Goal: Share content

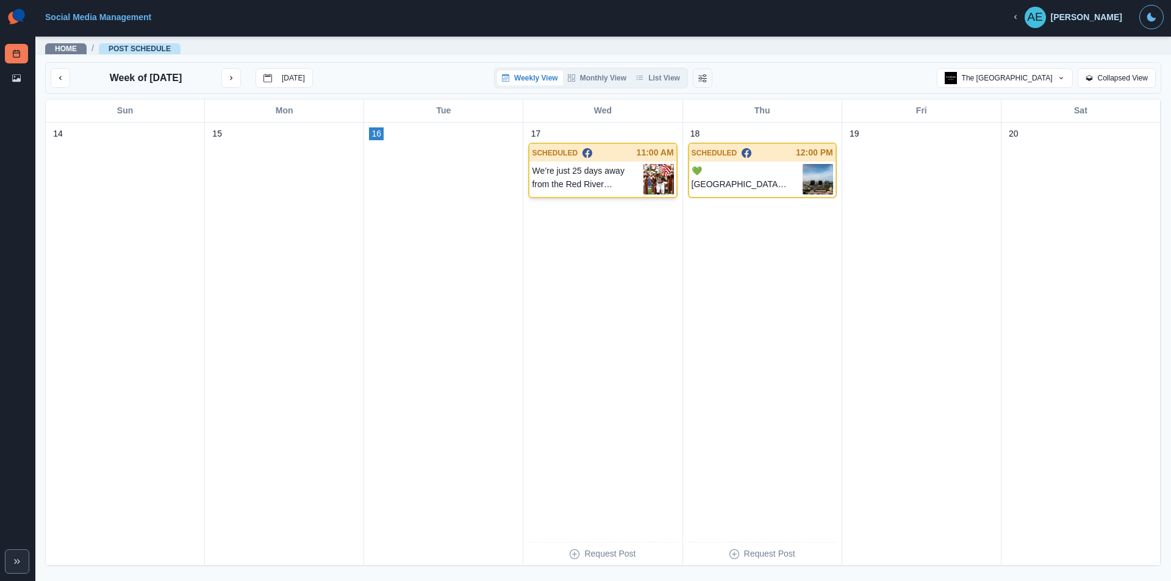
click at [577, 185] on p "We’re just 25 days away from the Red River Rivalry — one of Dallas’ favorite fa…" at bounding box center [587, 179] width 111 height 30
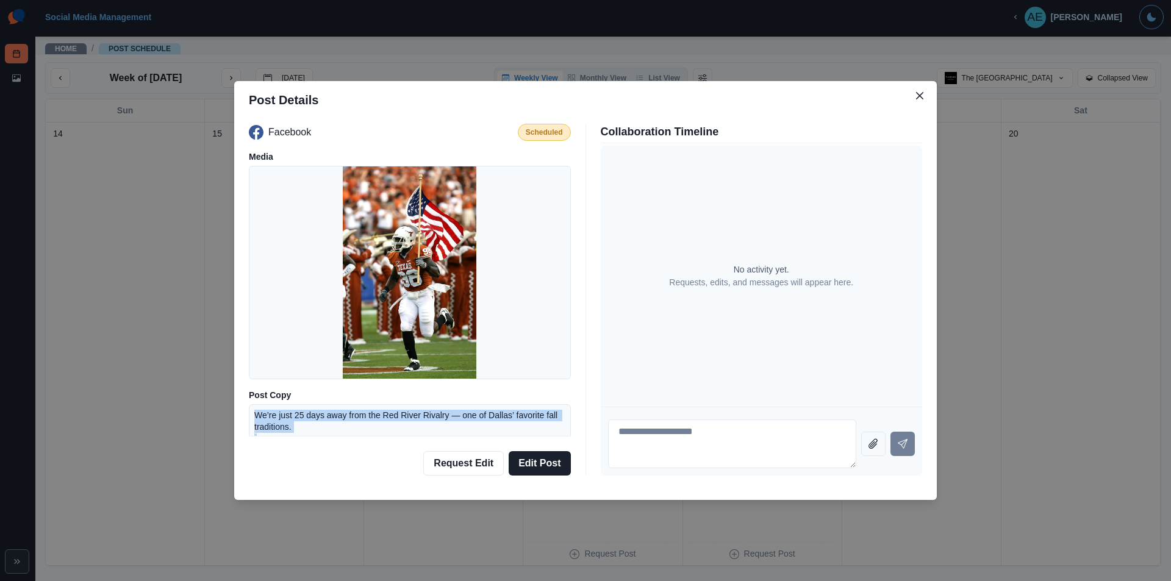
drag, startPoint x: 414, startPoint y: 381, endPoint x: 255, endPoint y: 416, distance: 162.9
click at [255, 416] on p "We’re just 25 days away from the Red River Rivalry — one of Dallas’ favorite fa…" at bounding box center [409, 509] width 311 height 199
copy p "We’re just 25 days away from the Red River Rivalry — one of Dallas’ favorite fa…"
click at [916, 94] on icon "Close" at bounding box center [919, 95] width 7 height 7
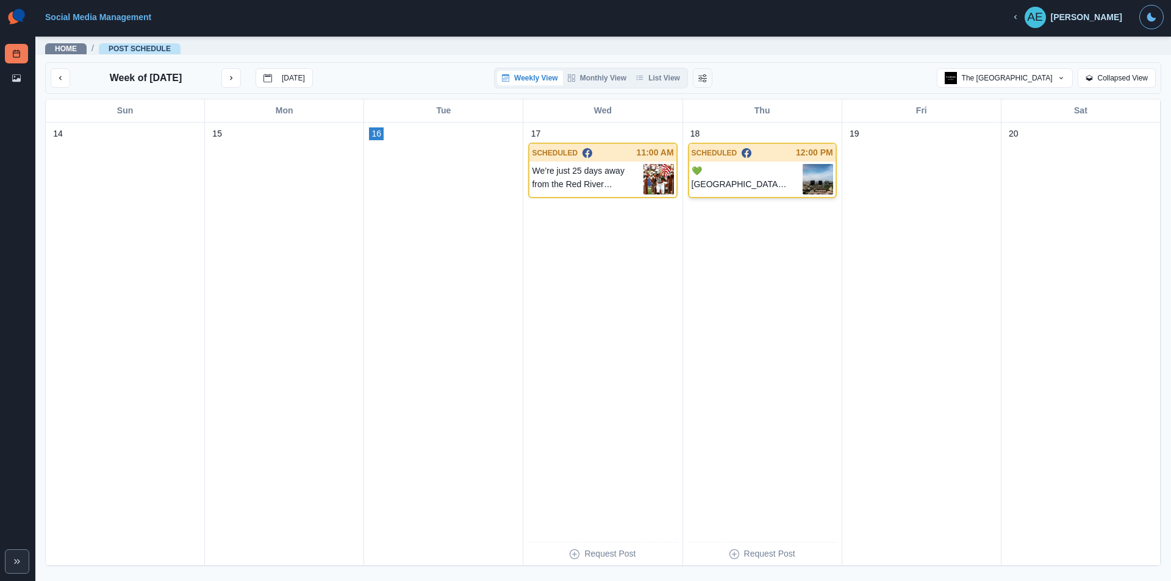
click at [766, 179] on p "💚 [GEOGRAPHIC_DATA][US_STATE] Giving Day is Here! 💚 [DATE], we join our communi…" at bounding box center [747, 179] width 111 height 30
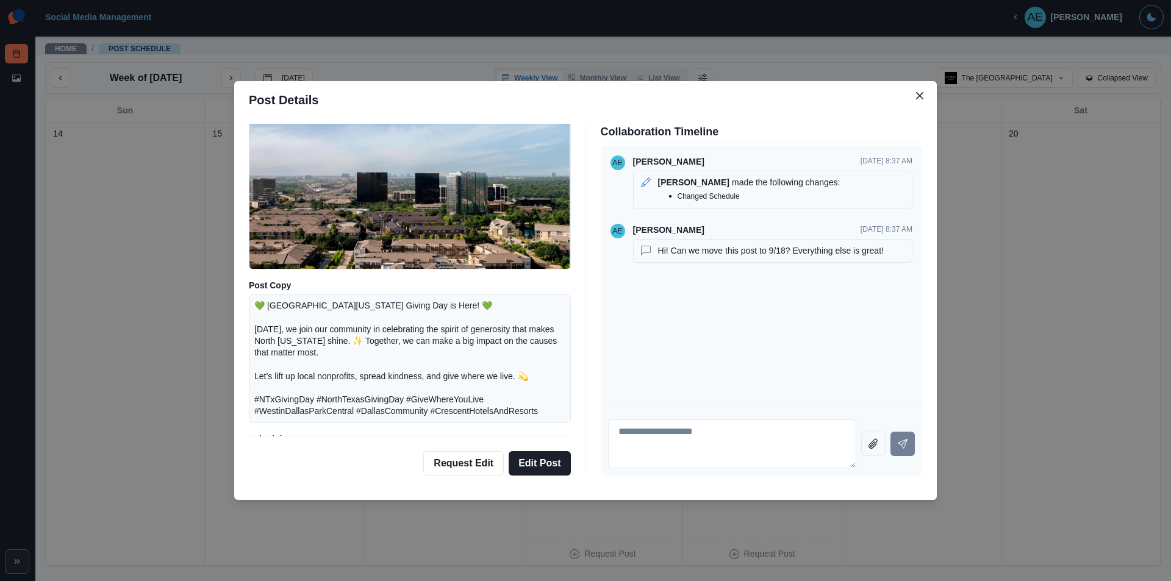
scroll to position [142, 0]
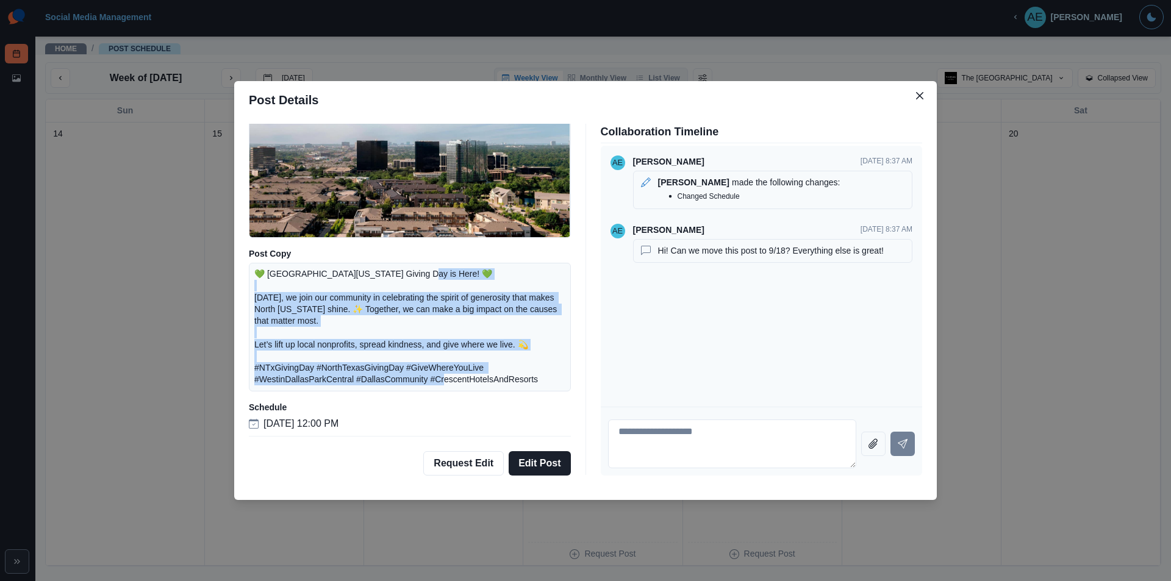
drag, startPoint x: 532, startPoint y: 380, endPoint x: 247, endPoint y: 296, distance: 297.6
click at [247, 296] on div "Facebook Scheduled Media Post Copy 💚 North Texas Giving Day is Here! 💚 Today, w…" at bounding box center [585, 300] width 703 height 362
copy p "day, we join our community in celebrating the spirit of generosity that makes N…"
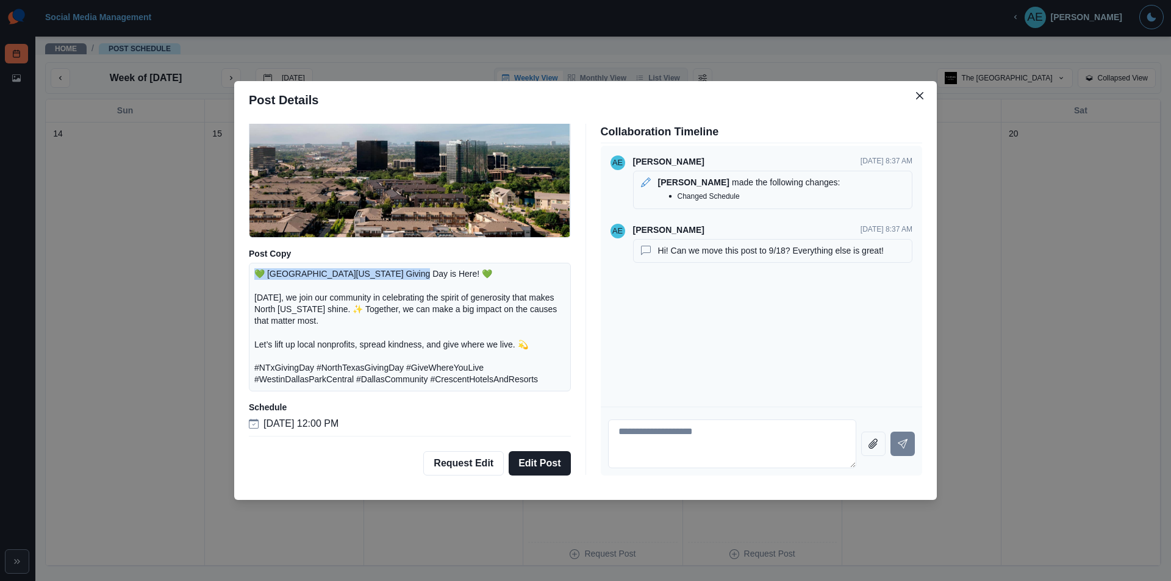
drag, startPoint x: 254, startPoint y: 275, endPoint x: 413, endPoint y: 262, distance: 159.1
click at [413, 262] on div "Facebook Scheduled Media Post Copy 💚 North Texas Giving Day is Here! 💚 Today, w…" at bounding box center [410, 280] width 322 height 312
copy p "💚 North Texas Giving Day is Here! 💚"
click at [919, 92] on icon "Close" at bounding box center [919, 95] width 7 height 7
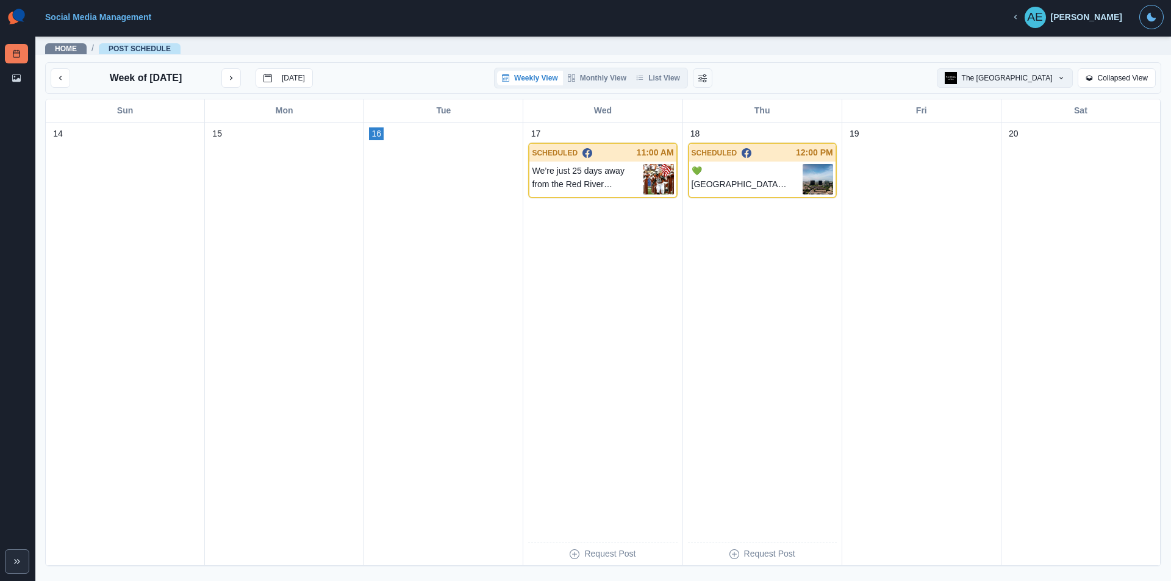
click at [1018, 77] on button "The [GEOGRAPHIC_DATA]" at bounding box center [1005, 78] width 136 height 20
click at [613, 267] on div at bounding box center [602, 365] width 149 height 329
click at [241, 83] on button "next month" at bounding box center [231, 78] width 20 height 20
